Goal: Contribute content

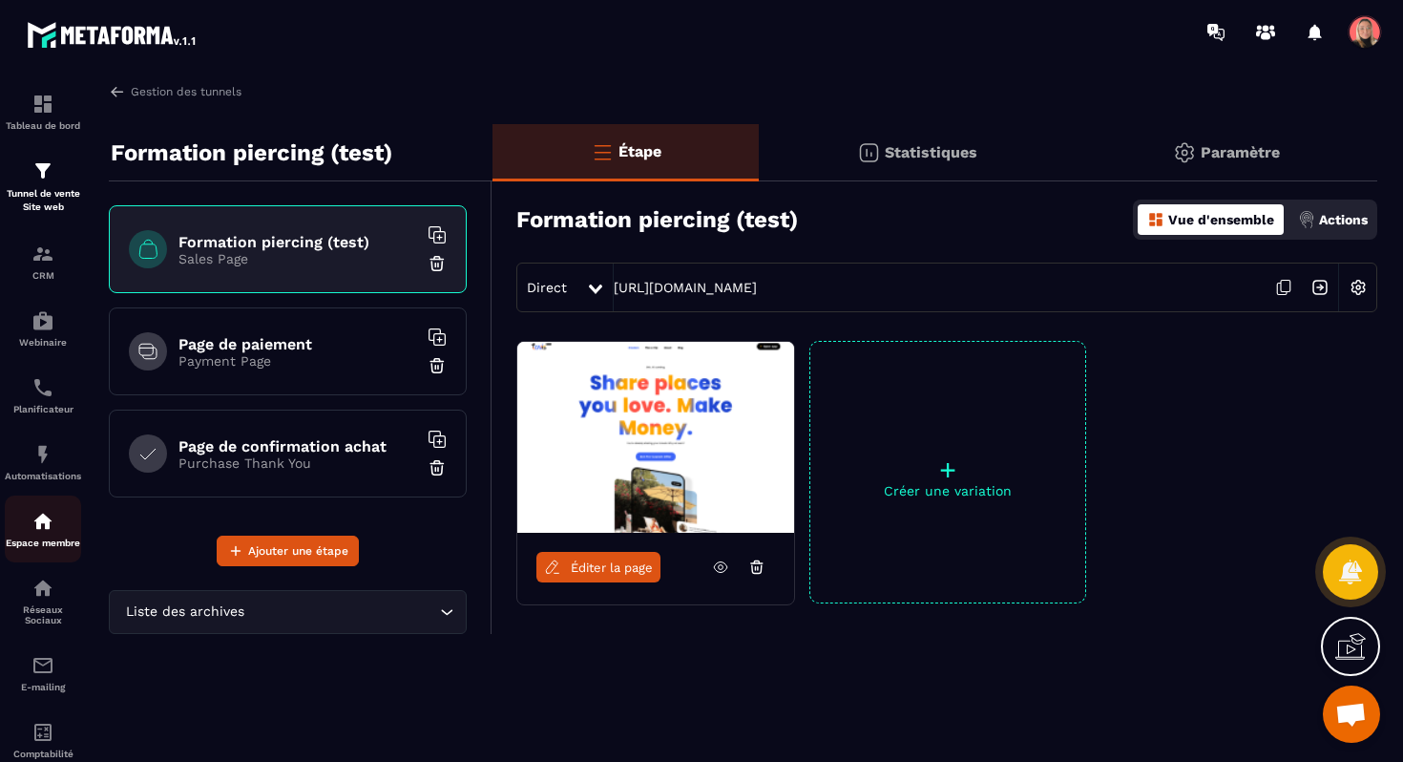
click at [38, 533] on img at bounding box center [43, 521] width 23 height 23
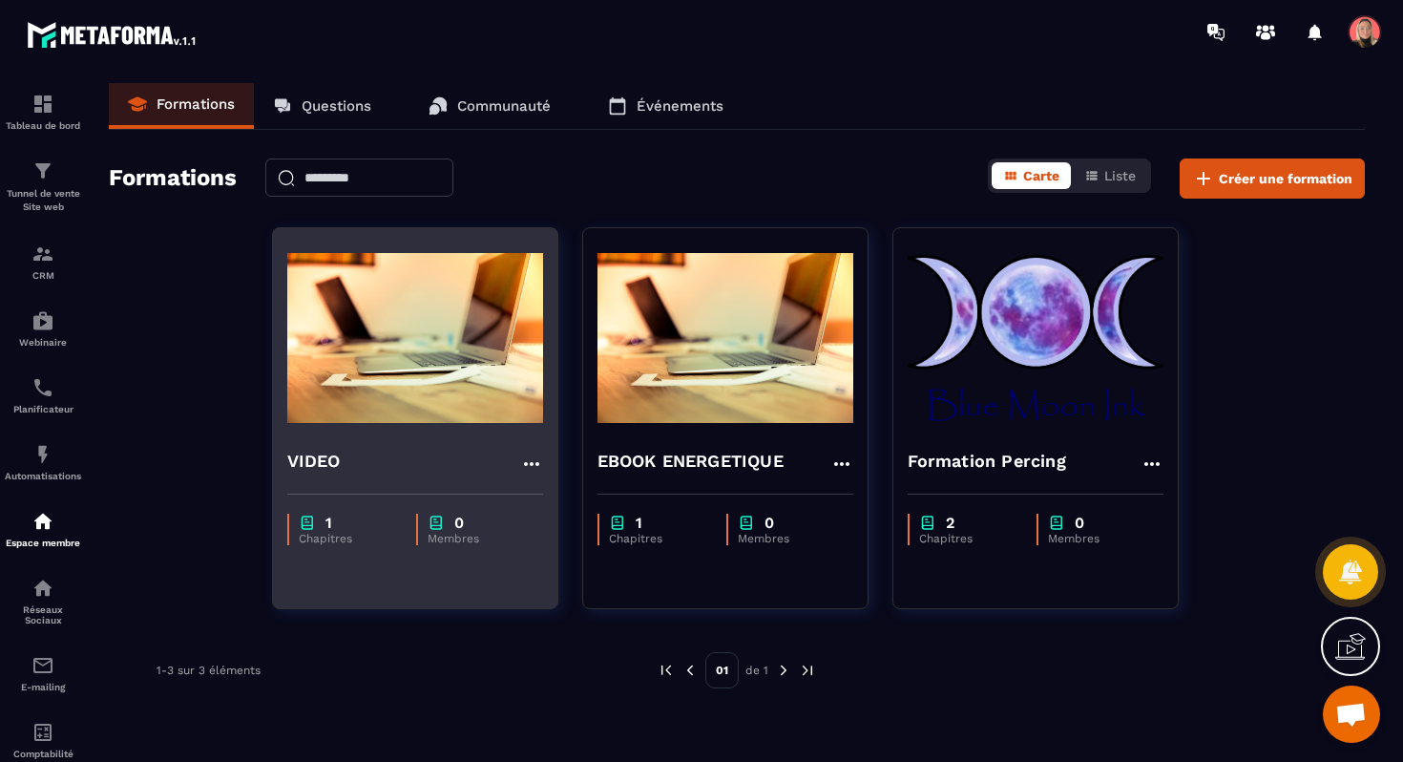
click at [525, 459] on icon at bounding box center [531, 464] width 23 height 23
click at [398, 473] on div "VIDEO Modifier Dupliquer Supprimer" at bounding box center [415, 464] width 256 height 32
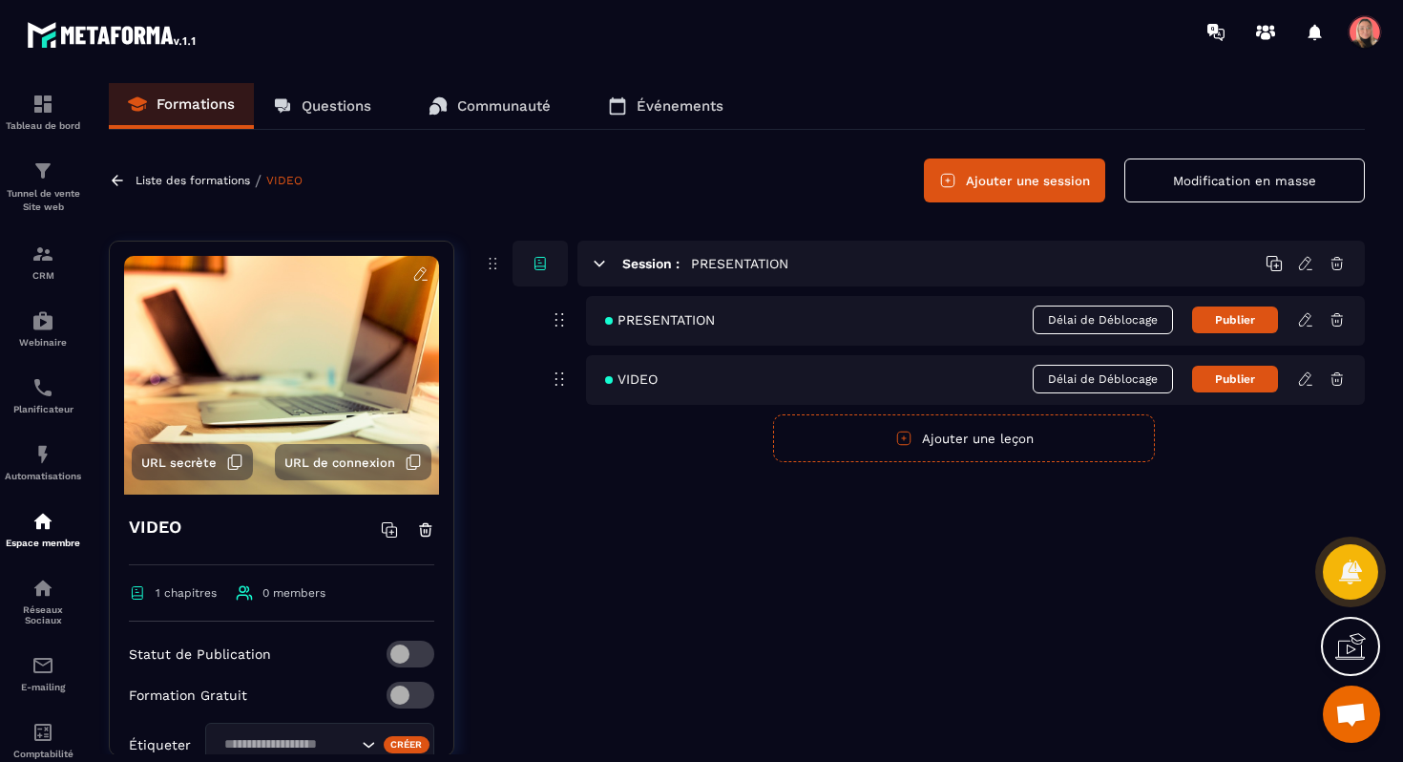
click at [1309, 320] on icon at bounding box center [1305, 319] width 17 height 17
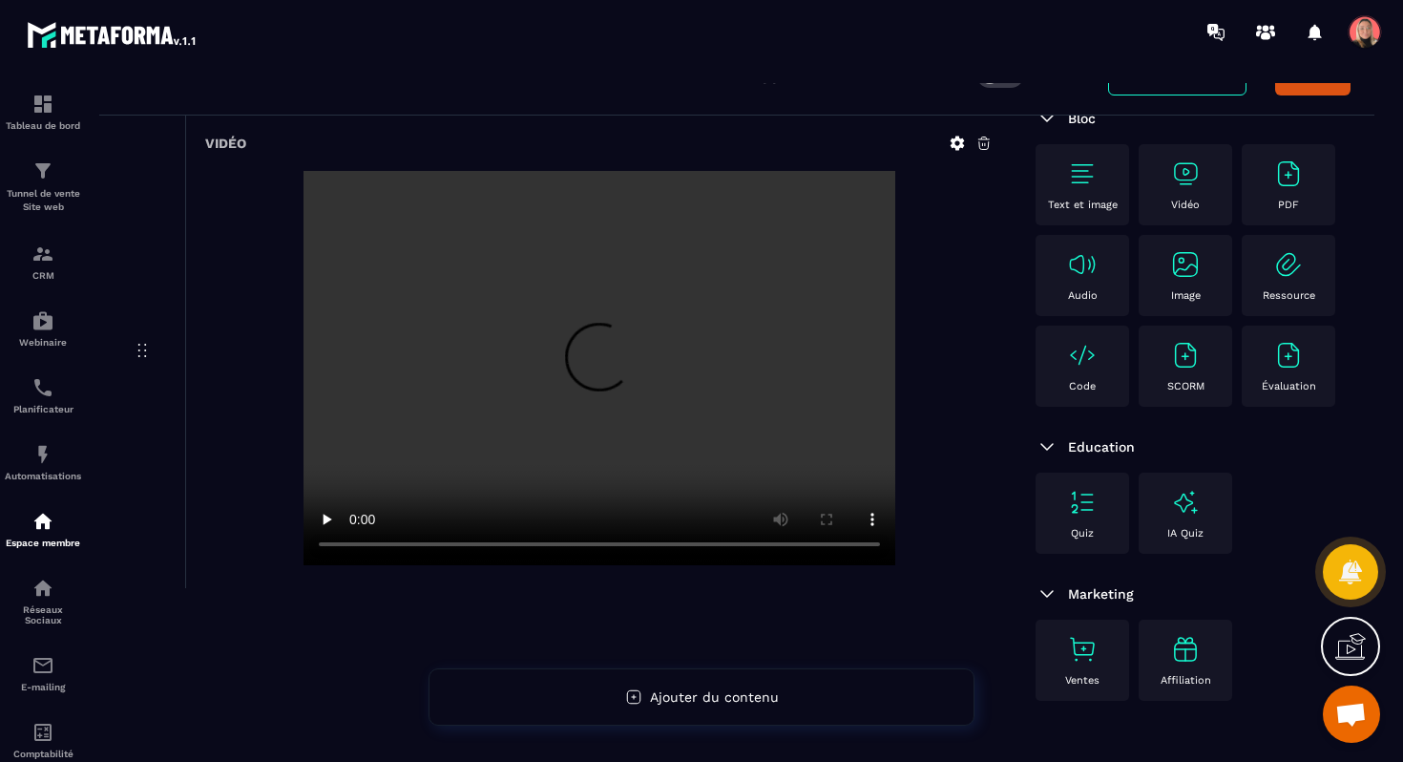
scroll to position [188, 0]
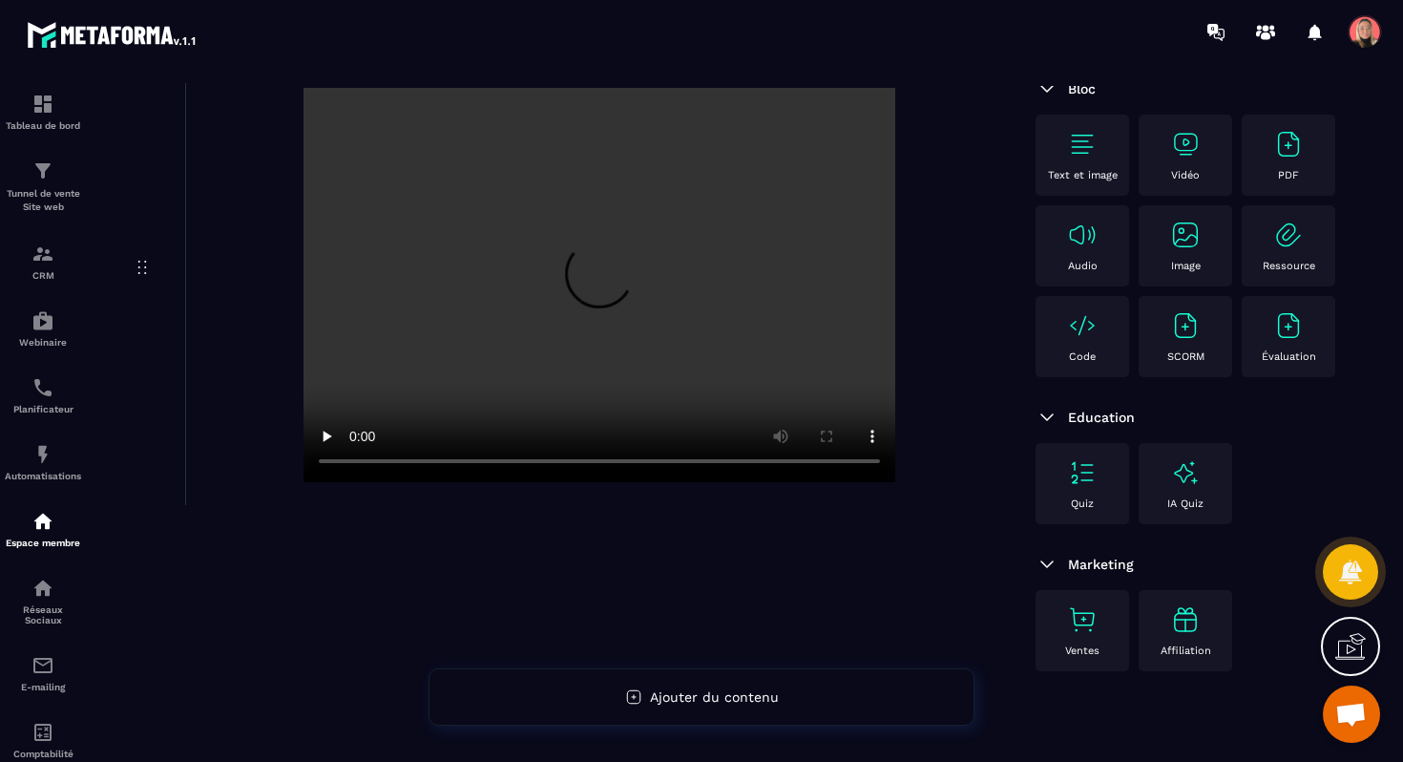
click at [946, 439] on div at bounding box center [599, 287] width 788 height 398
click at [1242, 205] on div "Ressource" at bounding box center [1289, 245] width 94 height 81
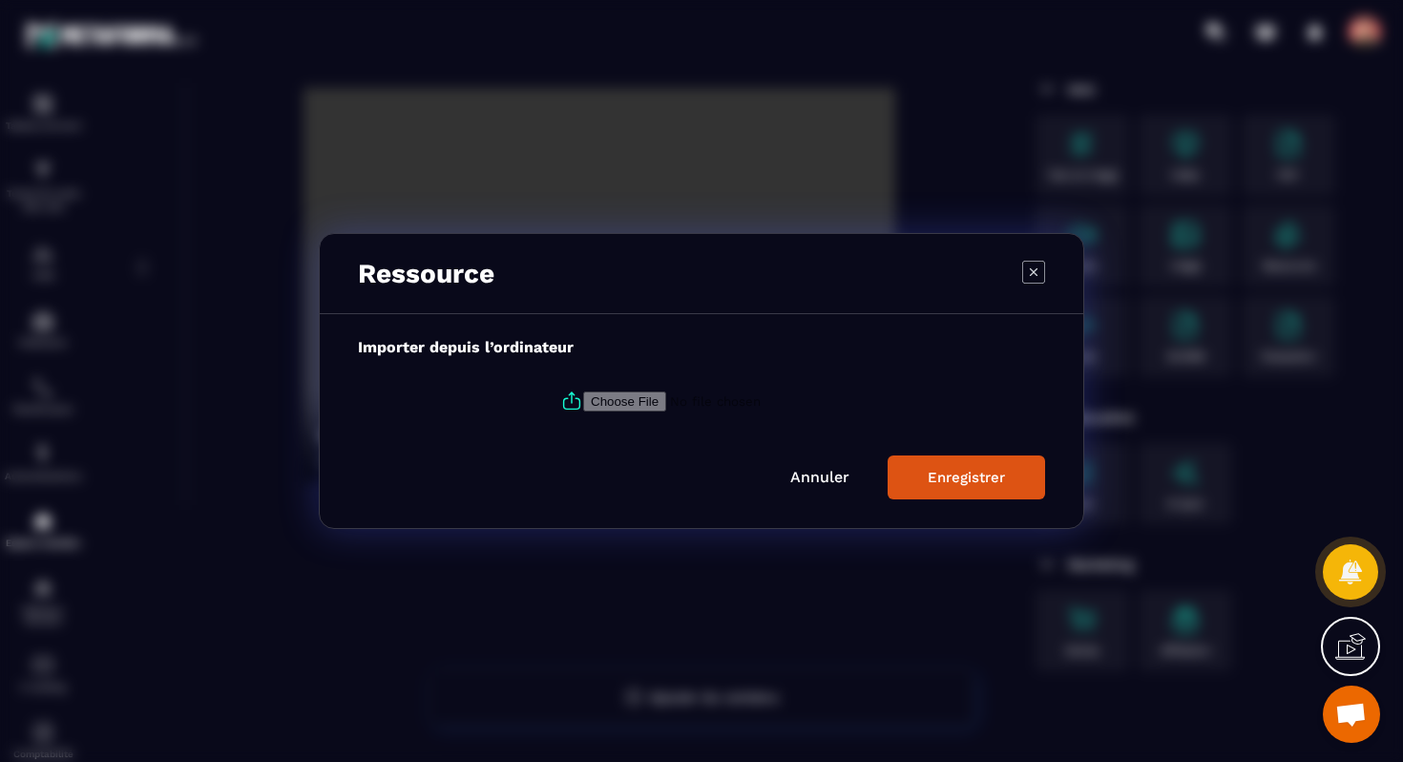
click at [643, 407] on input "Modal window" at bounding box center [713, 401] width 260 height 20
type input "**********"
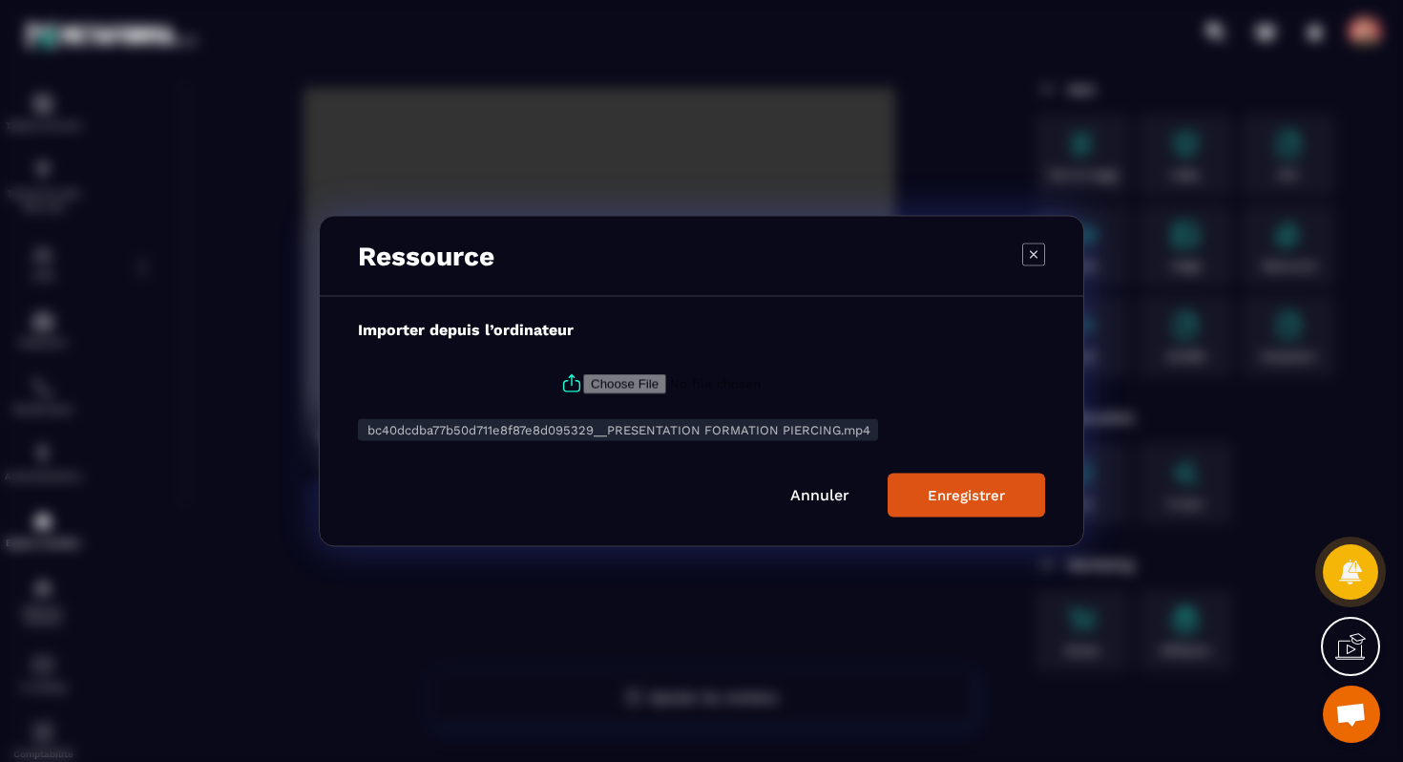
click at [937, 507] on button "Enregistrer" at bounding box center [967, 496] width 158 height 44
click at [904, 498] on link "Annuler" at bounding box center [881, 498] width 59 height 18
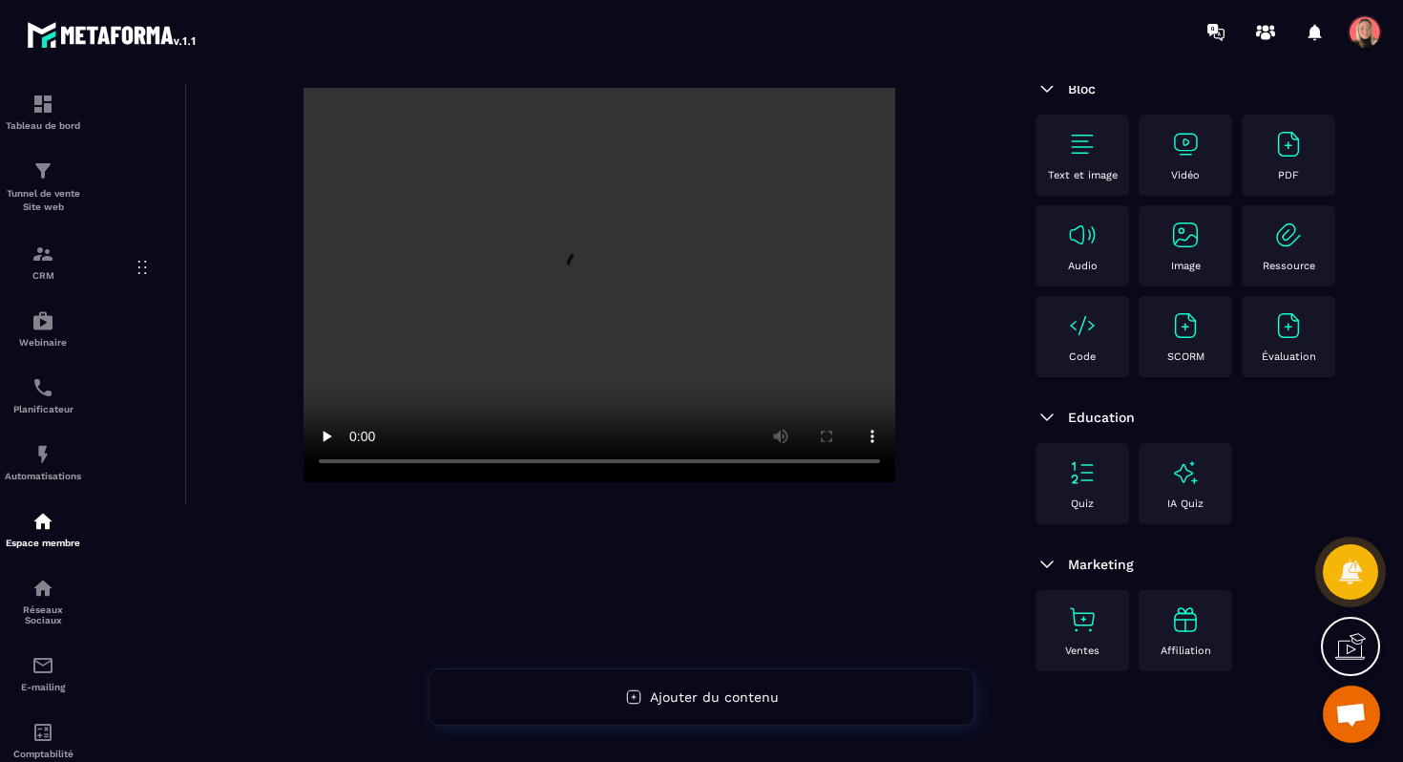
scroll to position [0, 0]
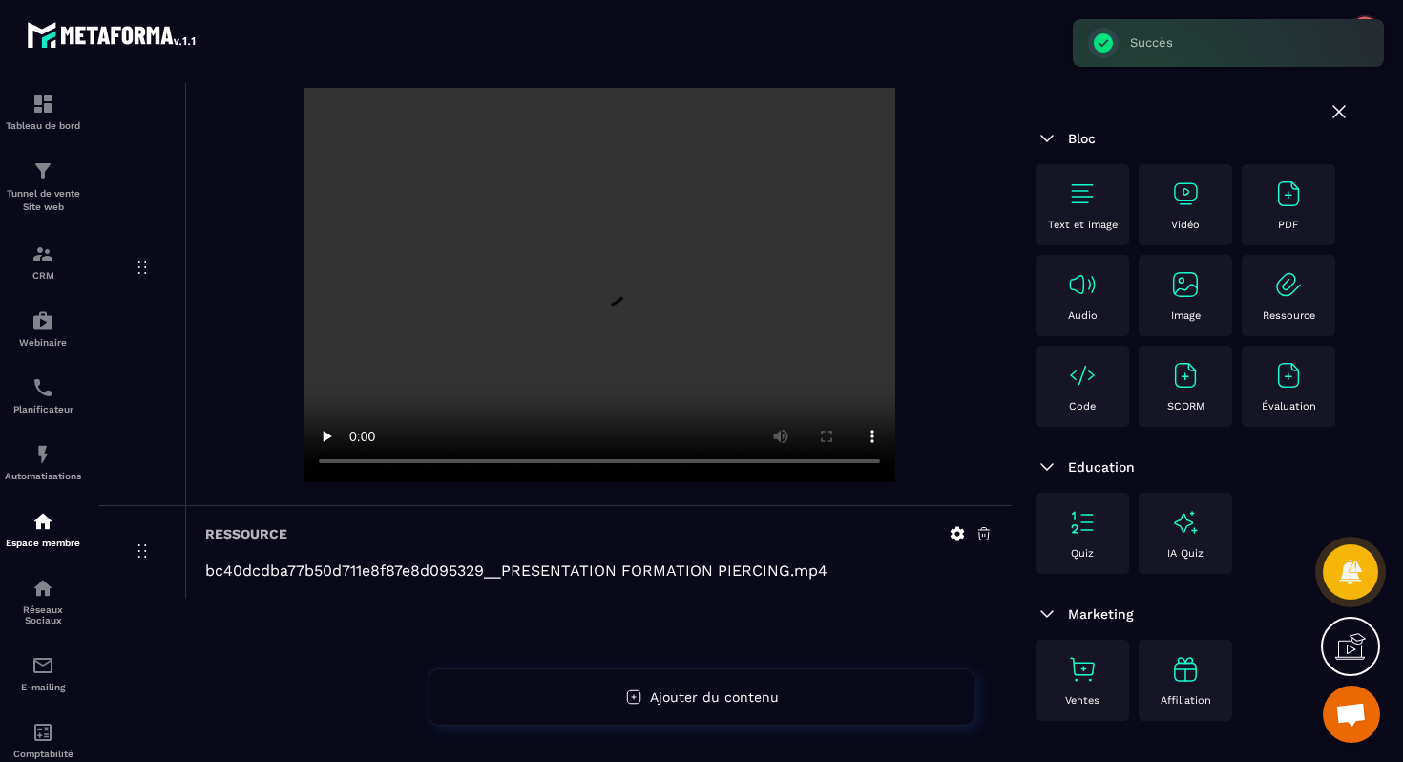
click at [1174, 225] on p "Vidéo" at bounding box center [1185, 225] width 29 height 12
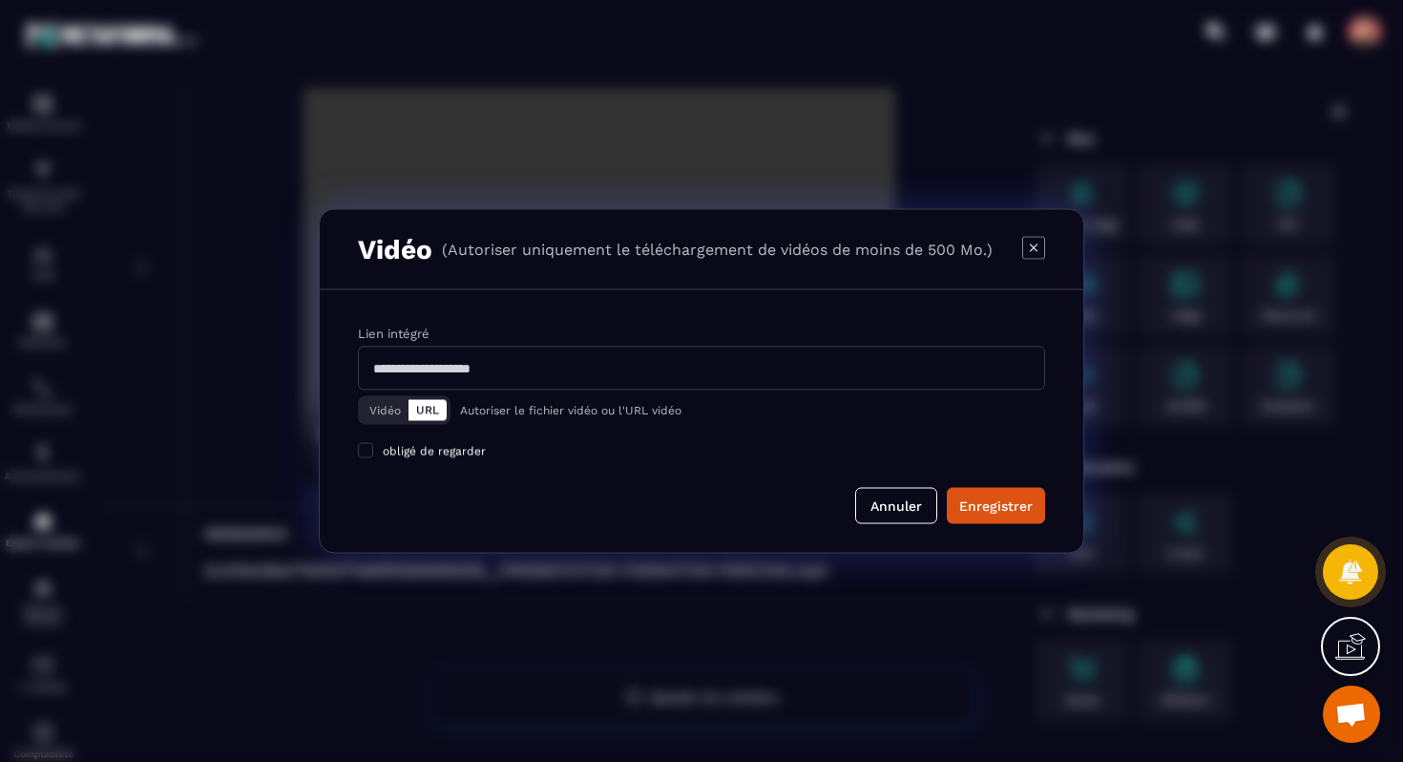
click at [549, 372] on input "Modal window" at bounding box center [701, 369] width 687 height 44
click at [593, 361] on input "Modal window" at bounding box center [701, 369] width 687 height 44
click at [586, 369] on input "Modal window" at bounding box center [701, 369] width 687 height 44
click at [586, 368] on input "Modal window" at bounding box center [701, 369] width 687 height 44
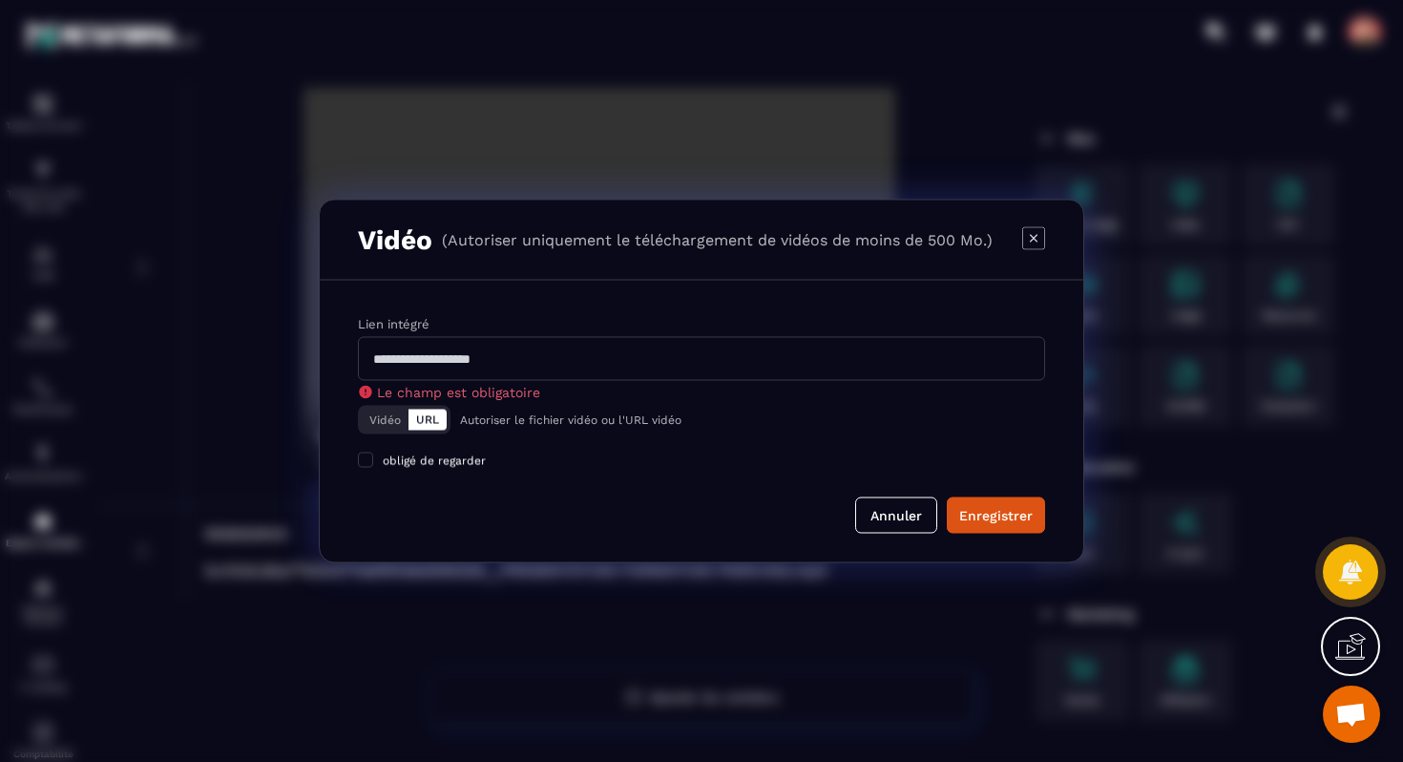
click at [1038, 251] on div "Modal window" at bounding box center [1034, 239] width 23 height 27
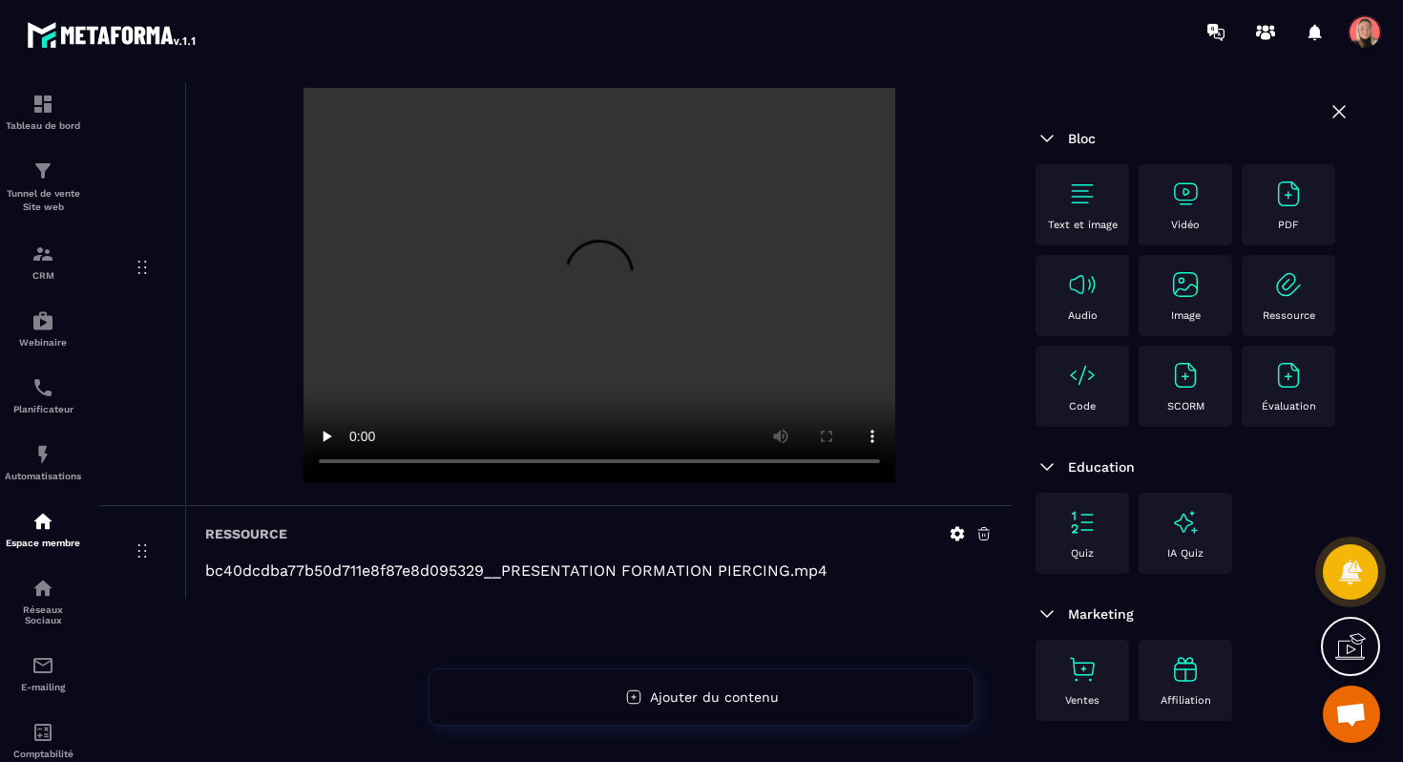
click at [1263, 322] on p "Ressource" at bounding box center [1289, 315] width 53 height 12
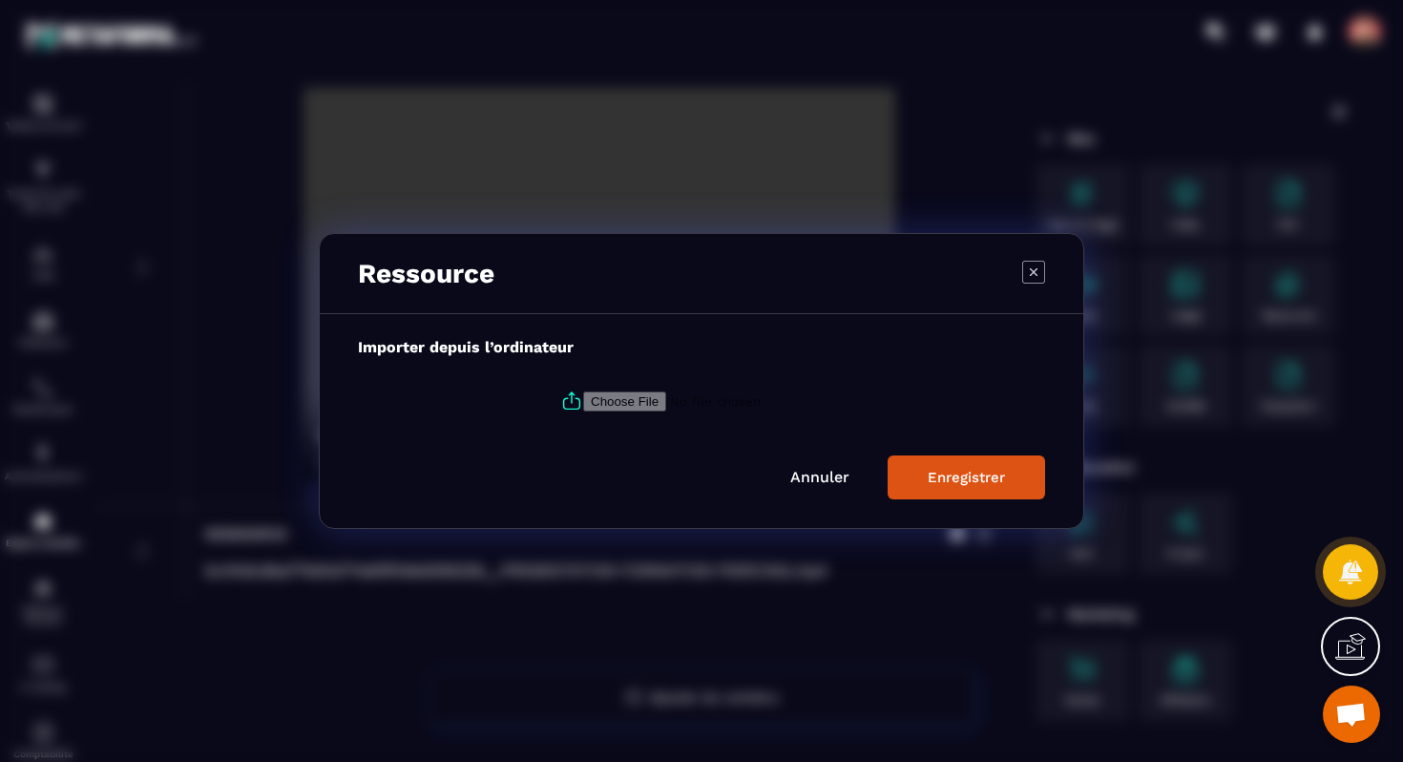
click at [640, 402] on input "Modal window" at bounding box center [713, 401] width 260 height 20
type input "**********"
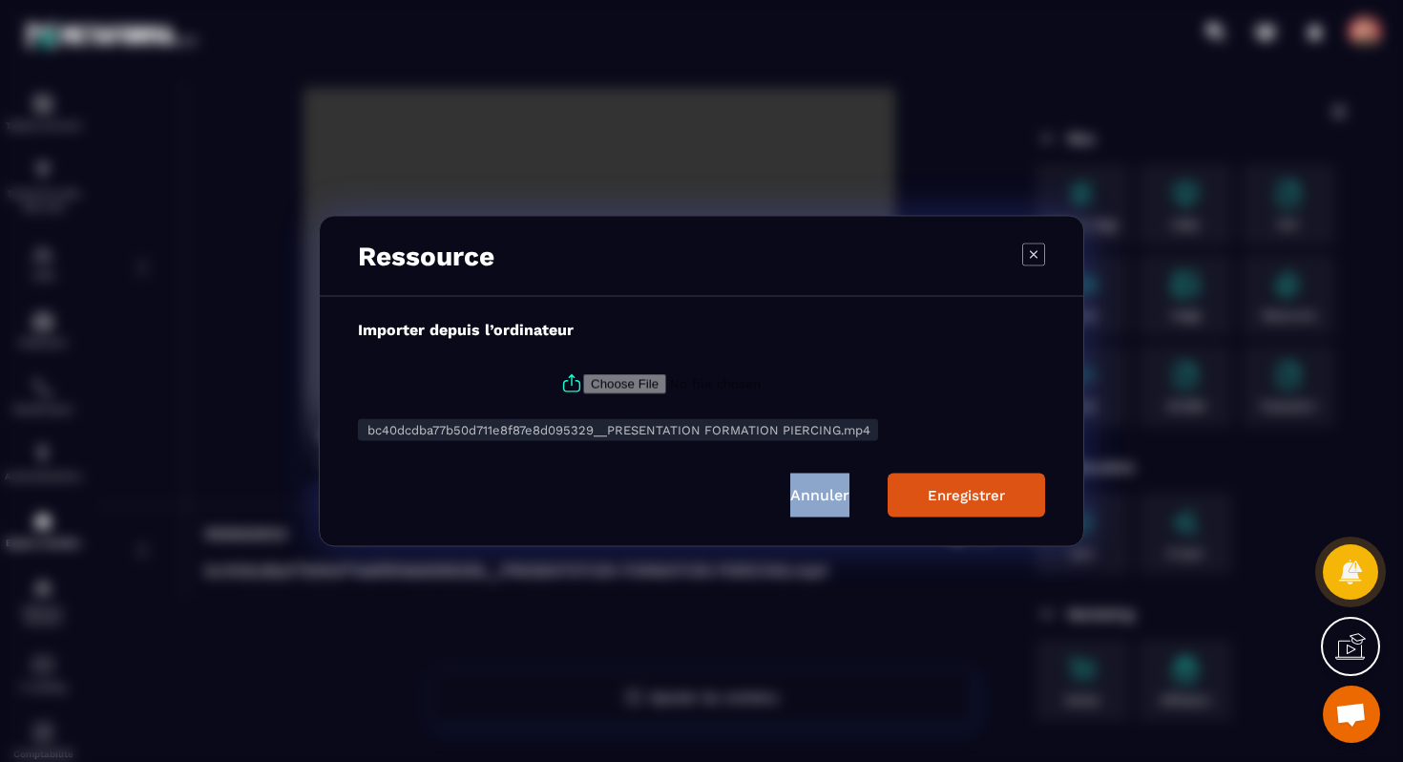
click at [977, 474] on form "Importer depuis l’ordinateur bc40dcdba77b50d711e8f87e8d095329__PRESENTATION FOR…" at bounding box center [701, 419] width 687 height 197
click at [973, 496] on div "Enregistrer" at bounding box center [966, 495] width 77 height 17
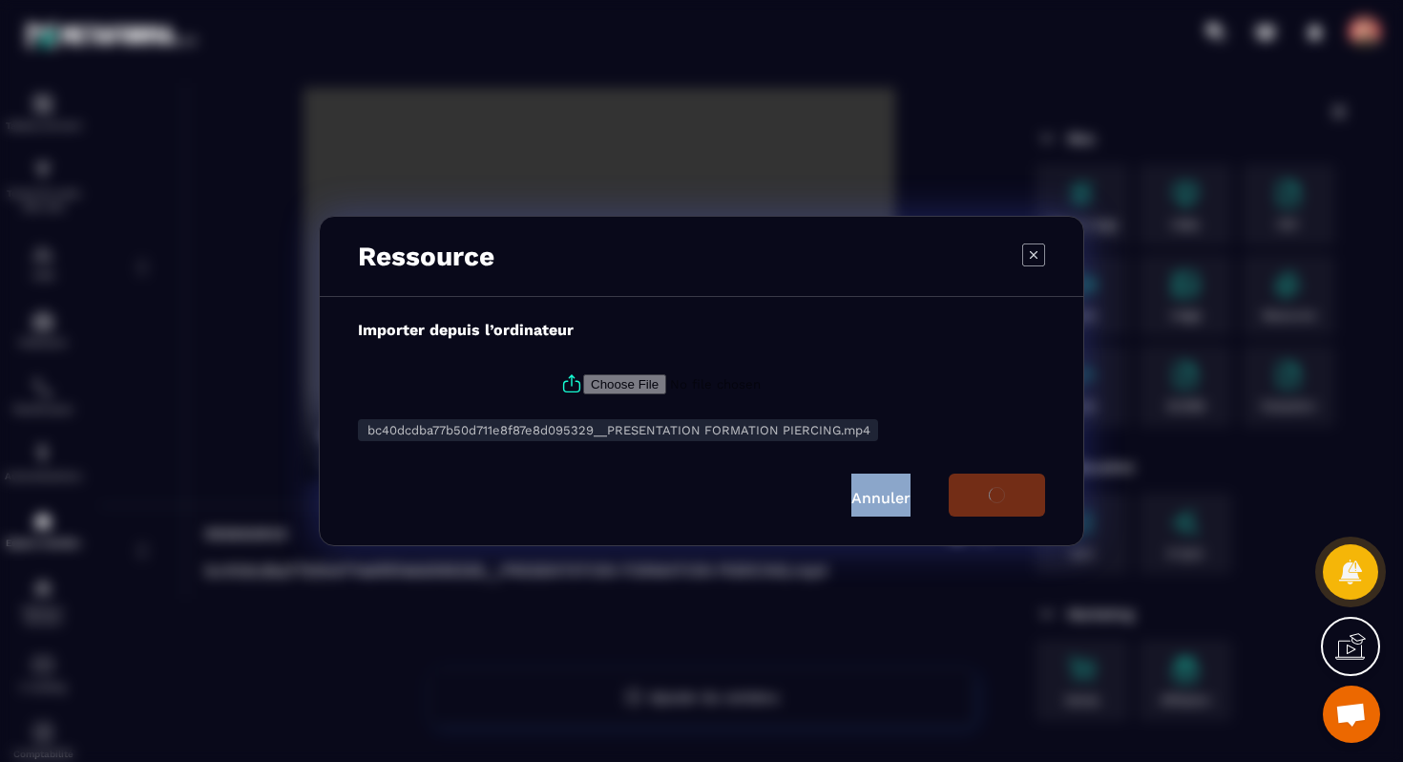
click at [1347, 717] on span "Ouvrir le chat" at bounding box center [1352, 716] width 32 height 27
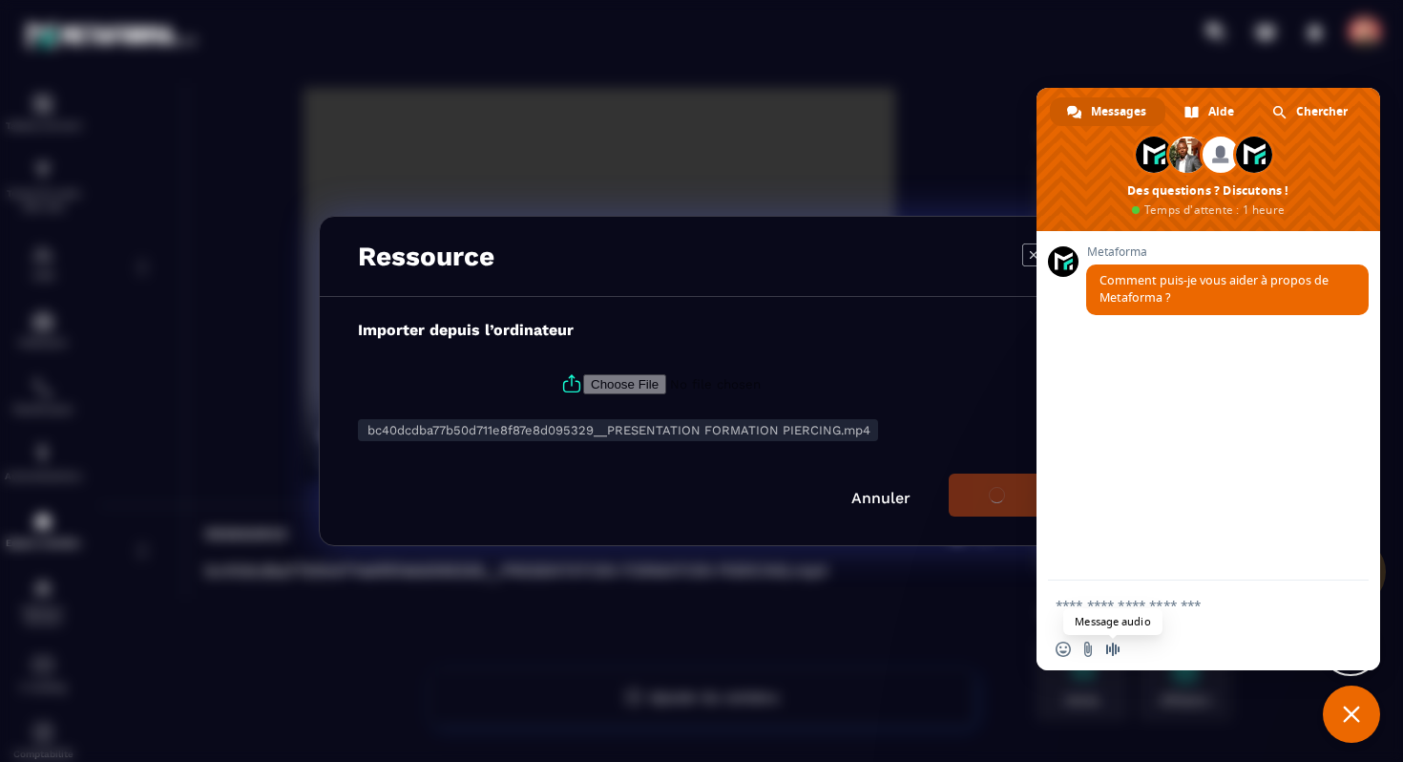
click at [1116, 651] on span "Message audio" at bounding box center [1113, 649] width 15 height 15
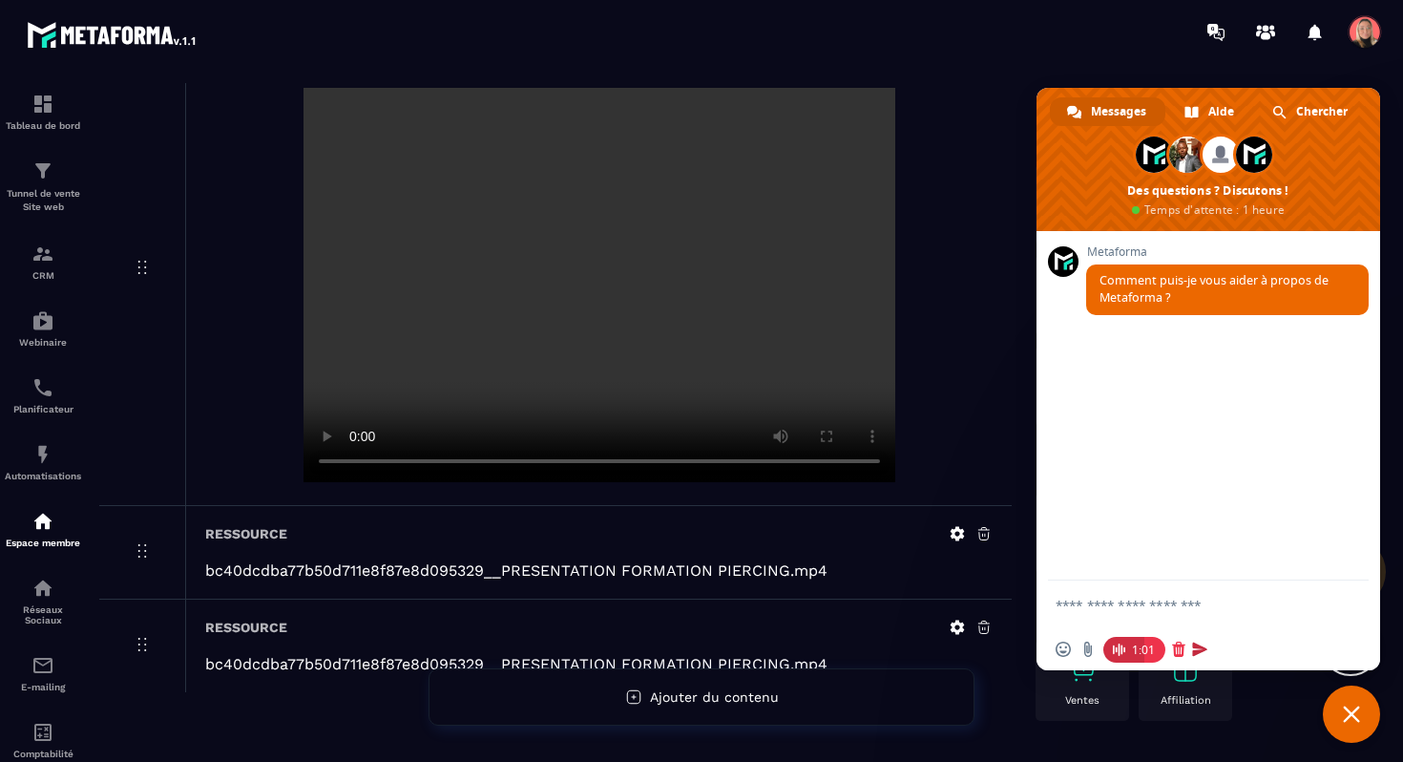
click at [1201, 652] on span at bounding box center [1199, 649] width 15 height 15
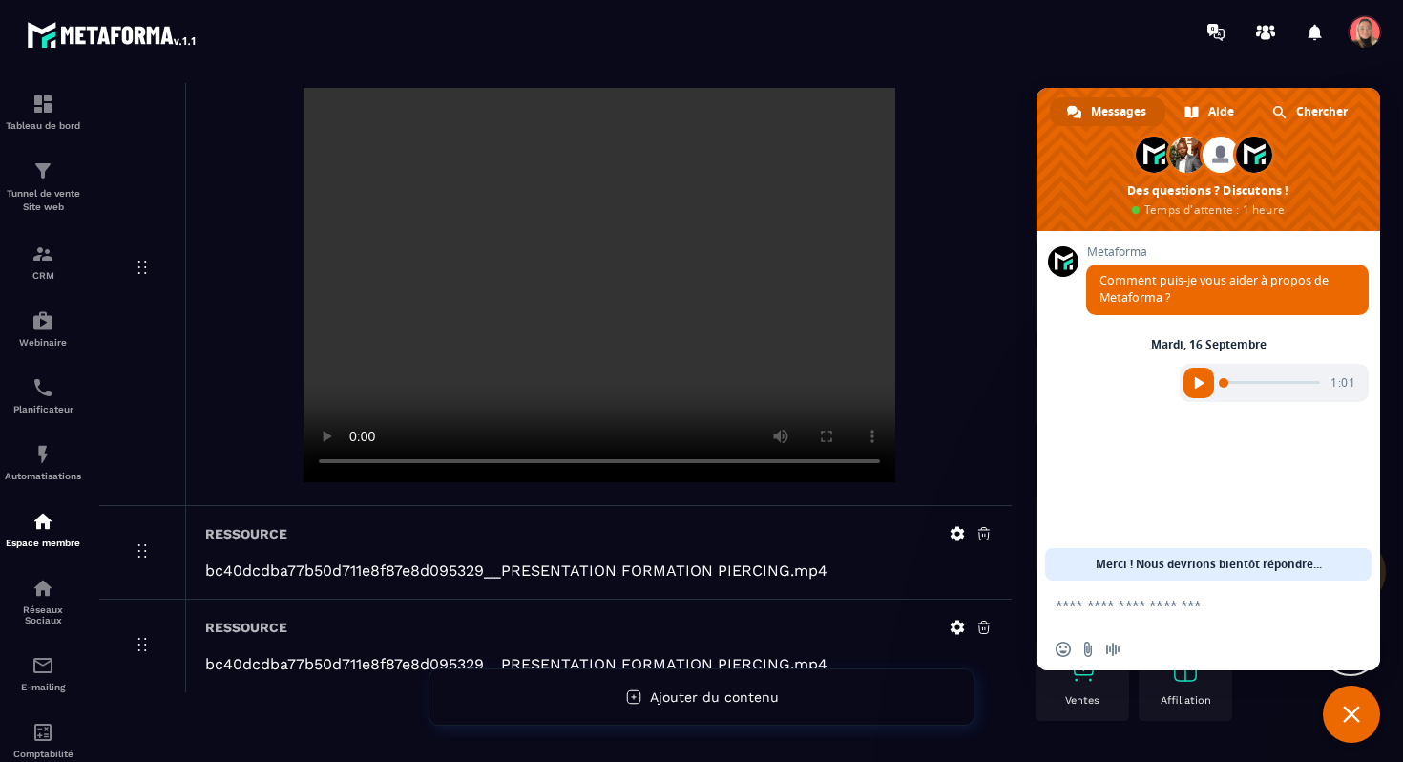
click at [1353, 713] on span "Fermer le chat" at bounding box center [1351, 714] width 17 height 17
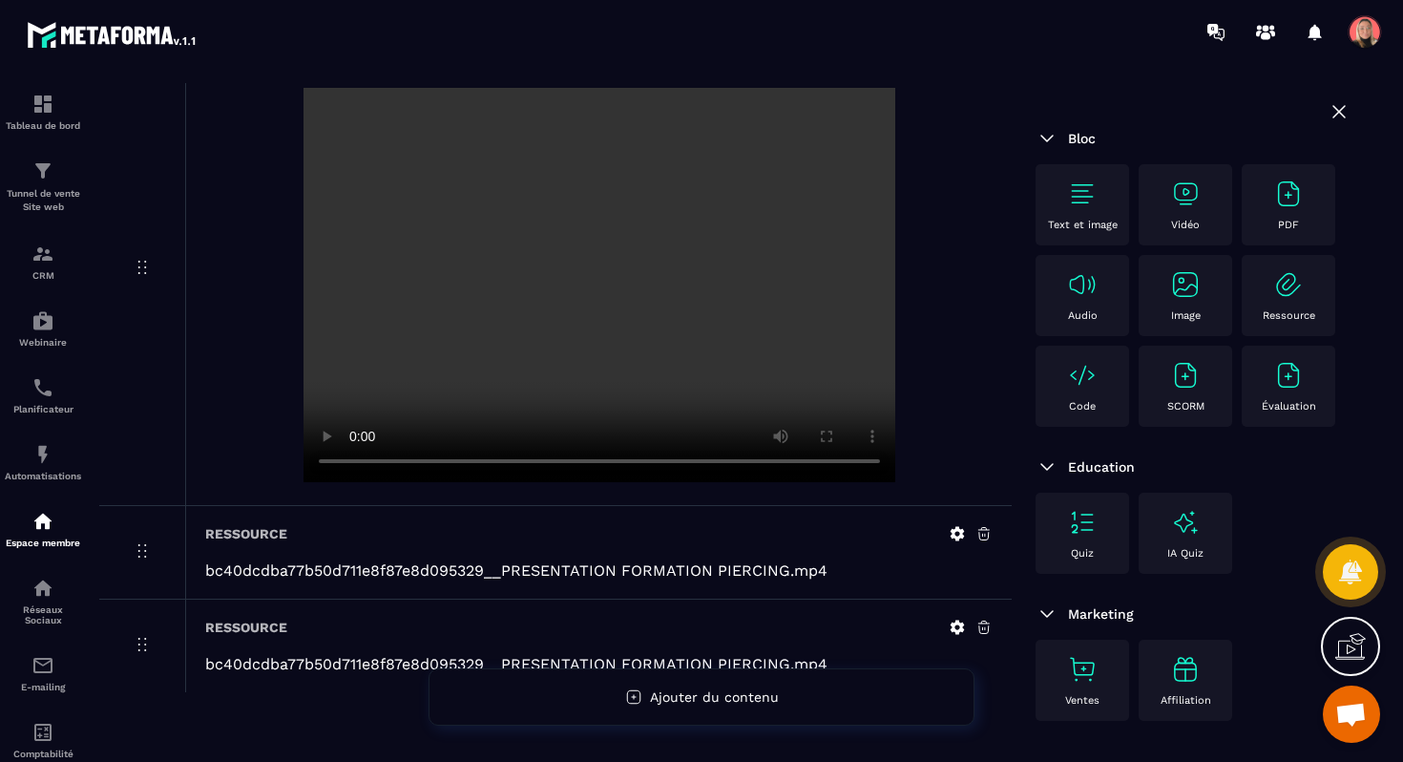
scroll to position [19, 0]
